Goal: Communication & Community: Share content

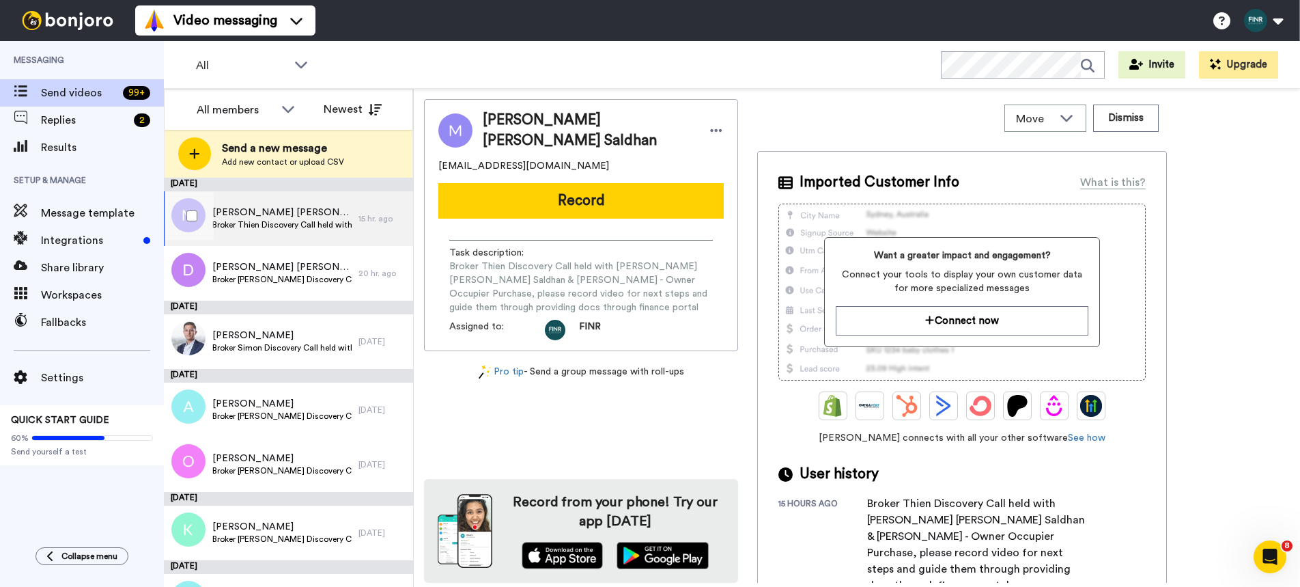
click at [285, 222] on span "Broker Thien Discovery Call held with Mohamed Jameen Mohamed Saldhan & Nona Riz…" at bounding box center [281, 224] width 139 height 11
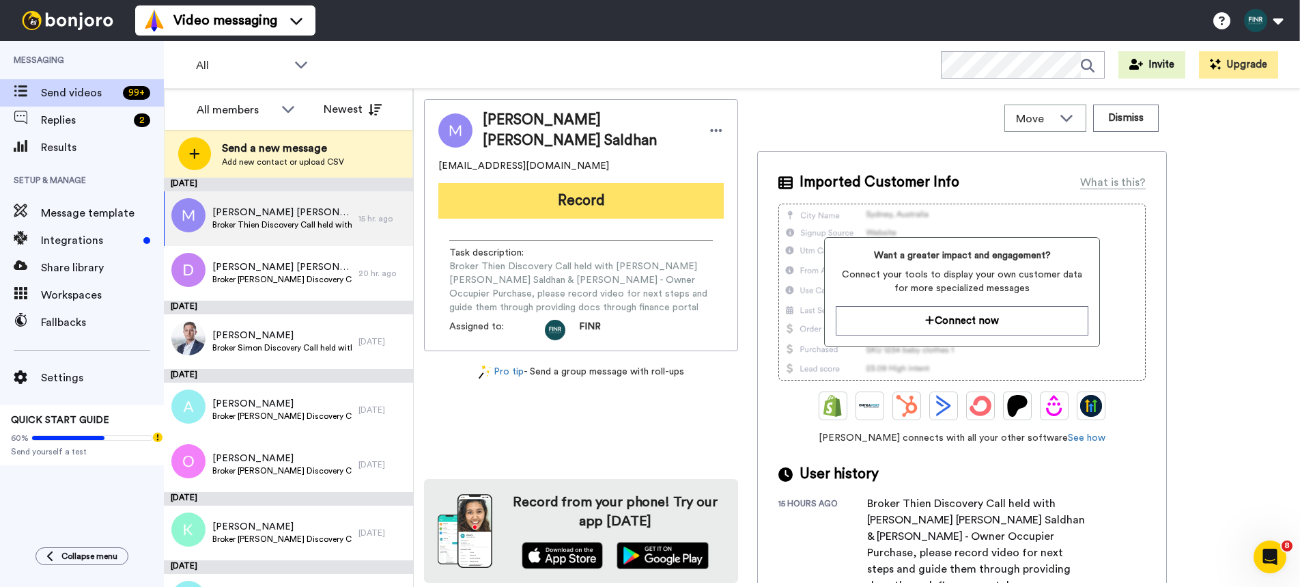
click at [576, 201] on button "Record" at bounding box center [580, 201] width 285 height 36
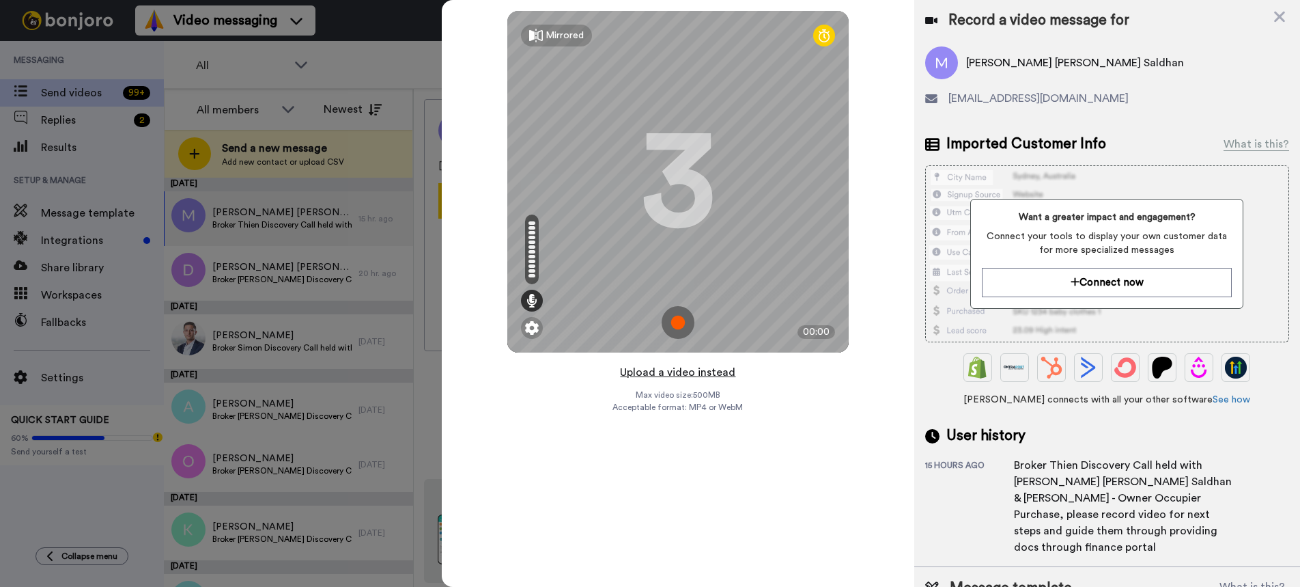
click at [692, 369] on button "Upload a video instead" at bounding box center [678, 372] width 124 height 18
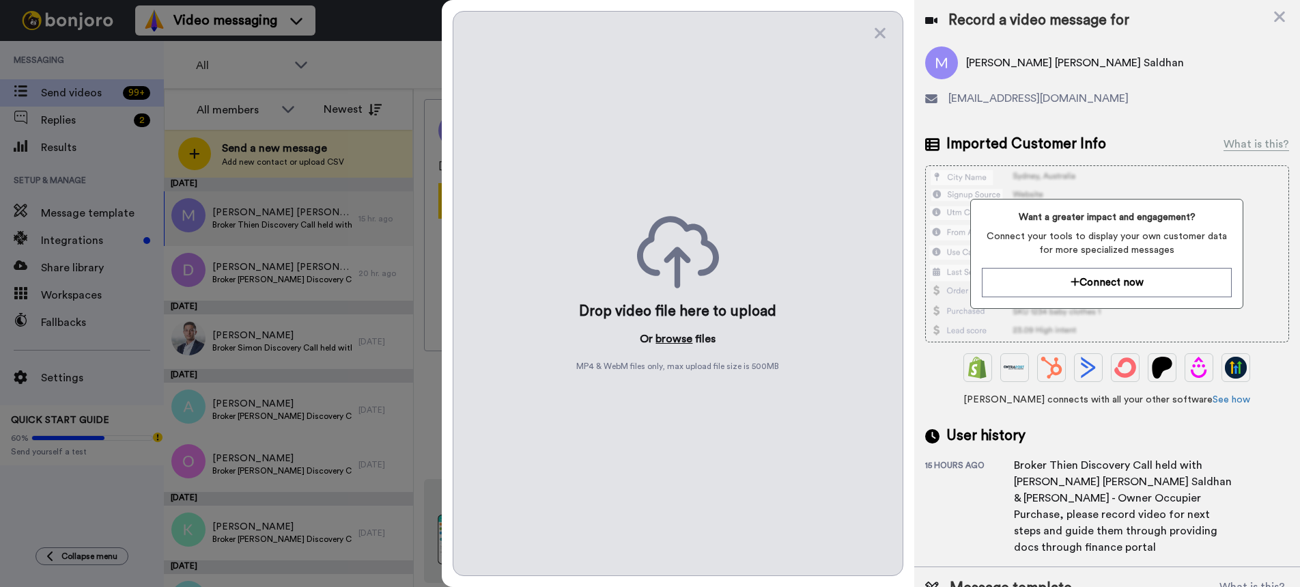
click at [673, 337] on button "browse" at bounding box center [674, 338] width 37 height 16
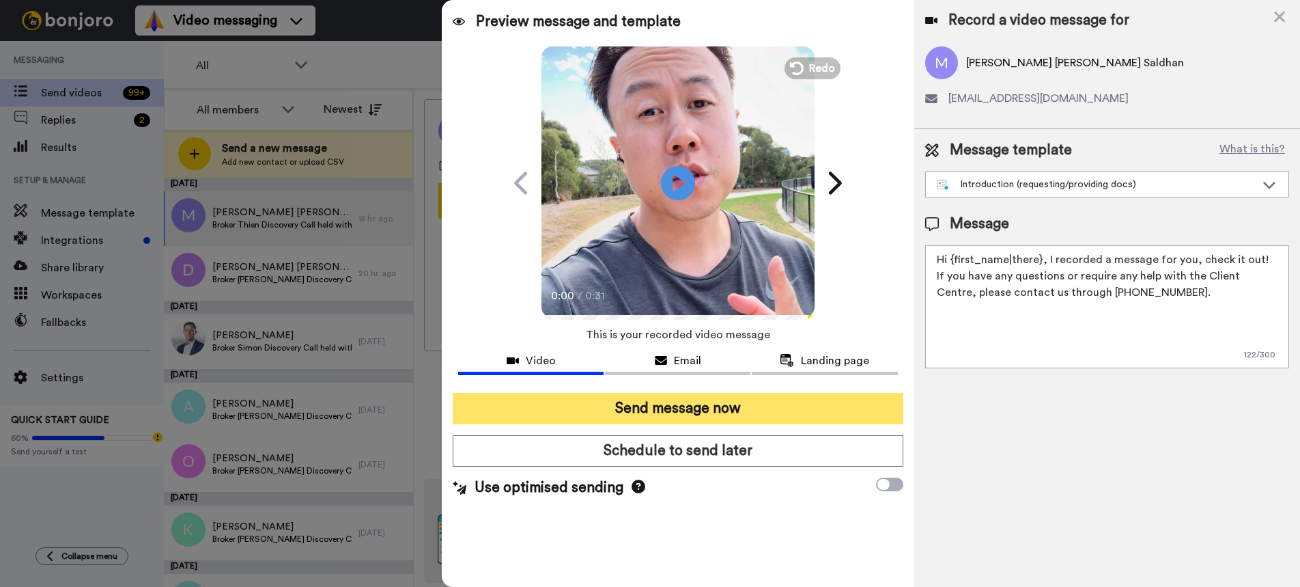
click at [853, 417] on button "Send message now" at bounding box center [678, 408] width 450 height 31
